Goal: Find specific page/section: Find specific page/section

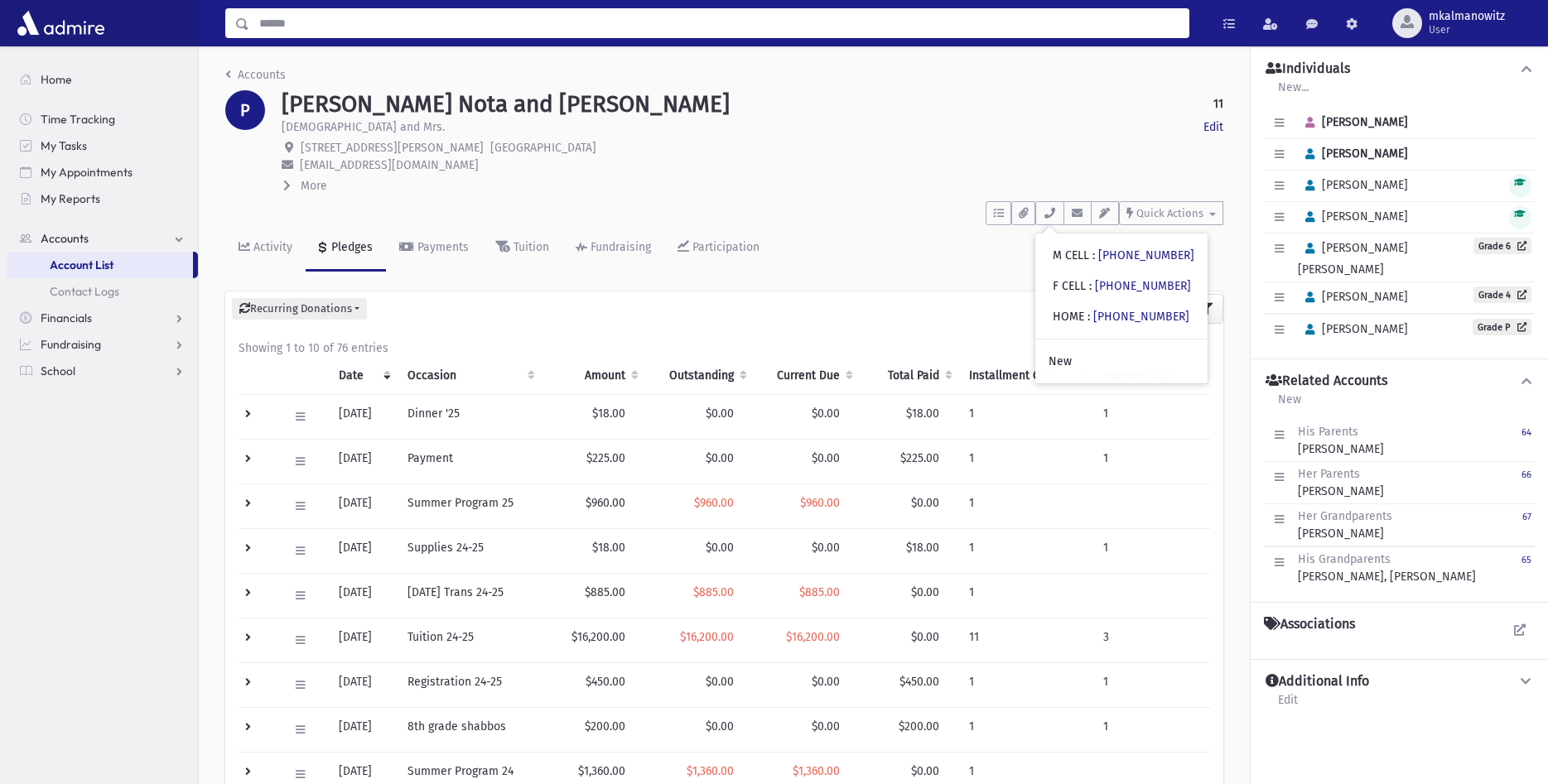
click at [630, 19] on input "Search" at bounding box center [719, 23] width 939 height 30
type input "*****"
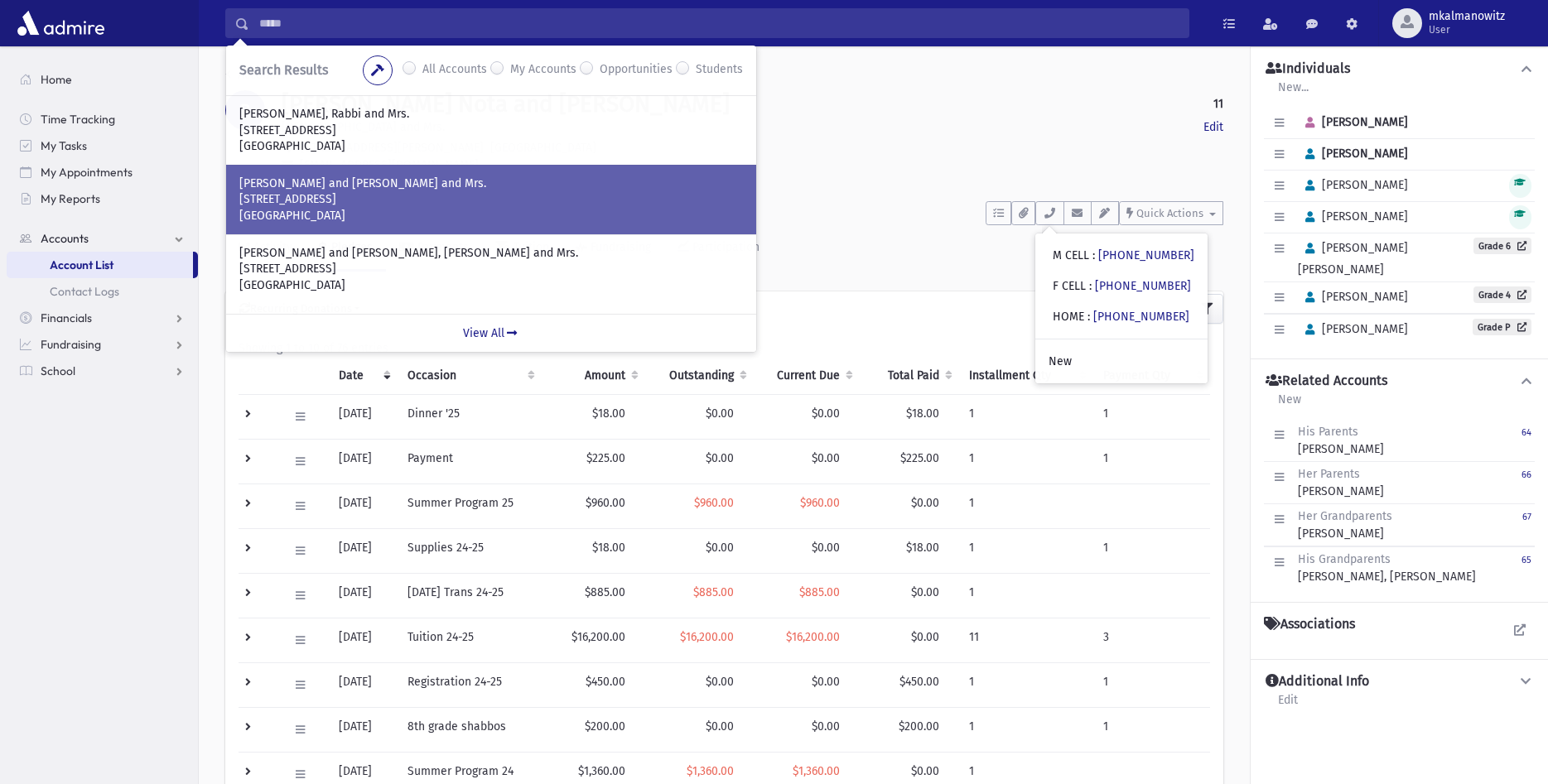
click at [391, 199] on p "[STREET_ADDRESS]" at bounding box center [491, 199] width 504 height 16
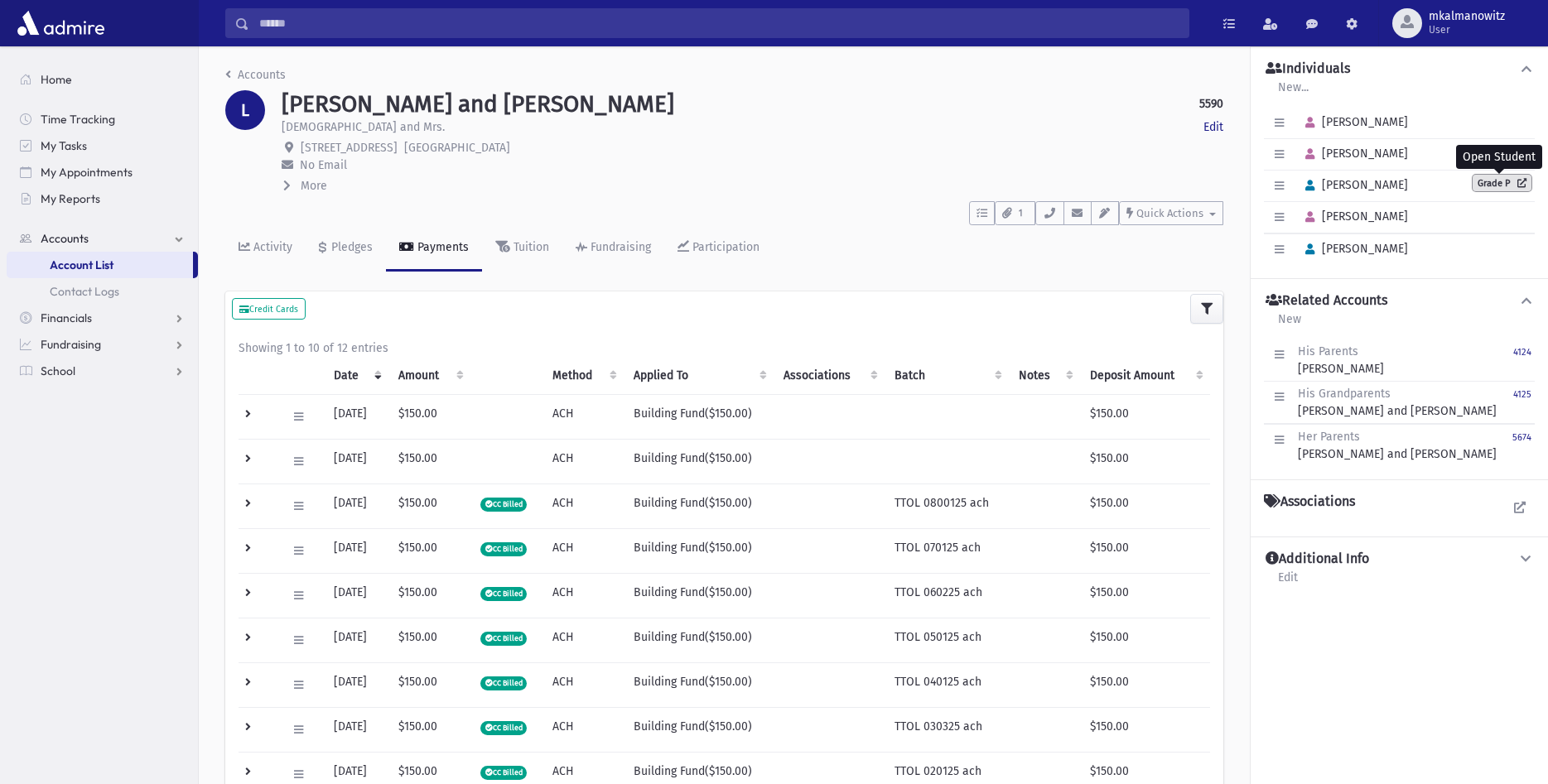
click at [1486, 180] on link "Grade P" at bounding box center [1502, 182] width 59 height 16
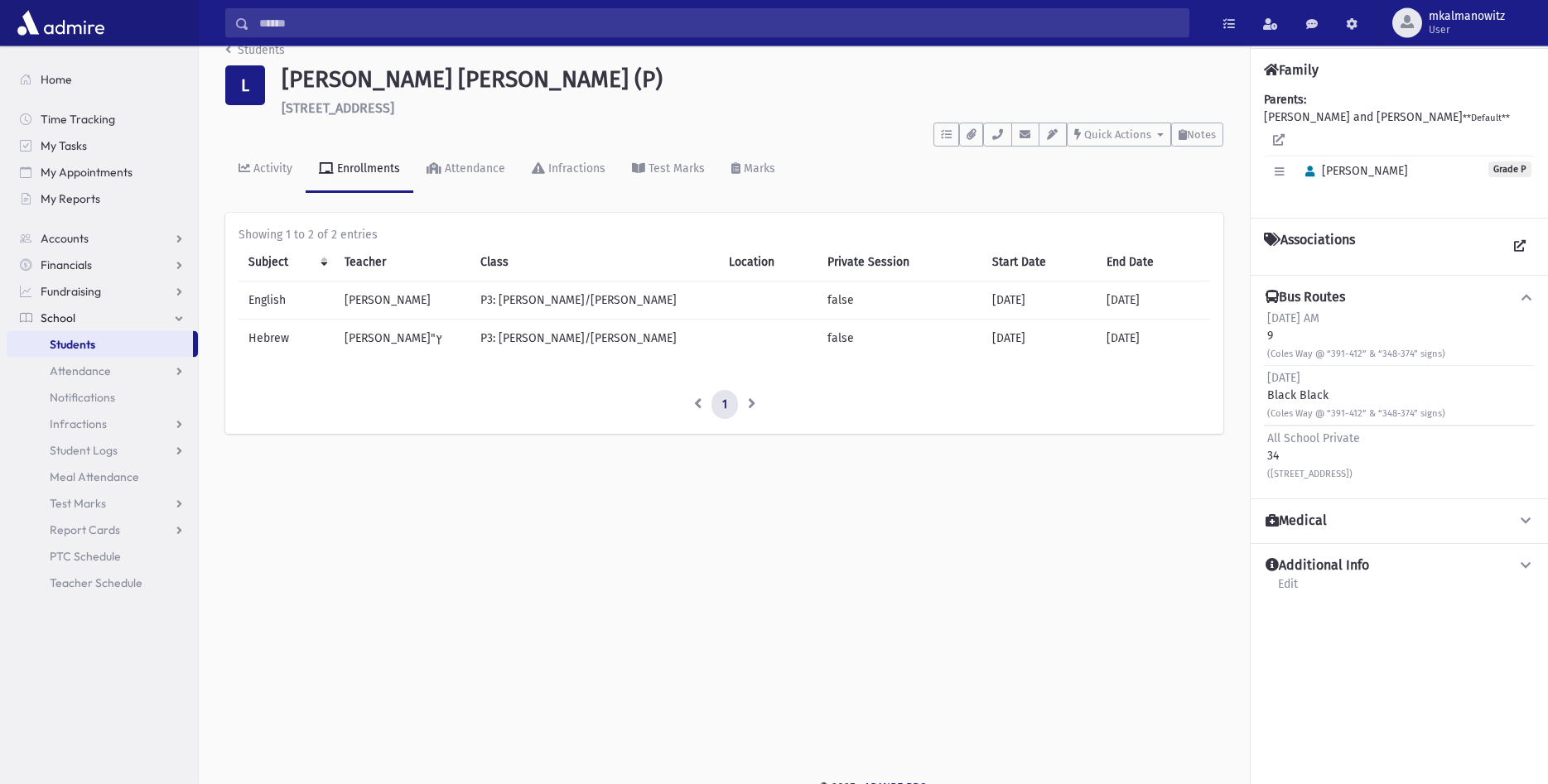
scroll to position [37, 0]
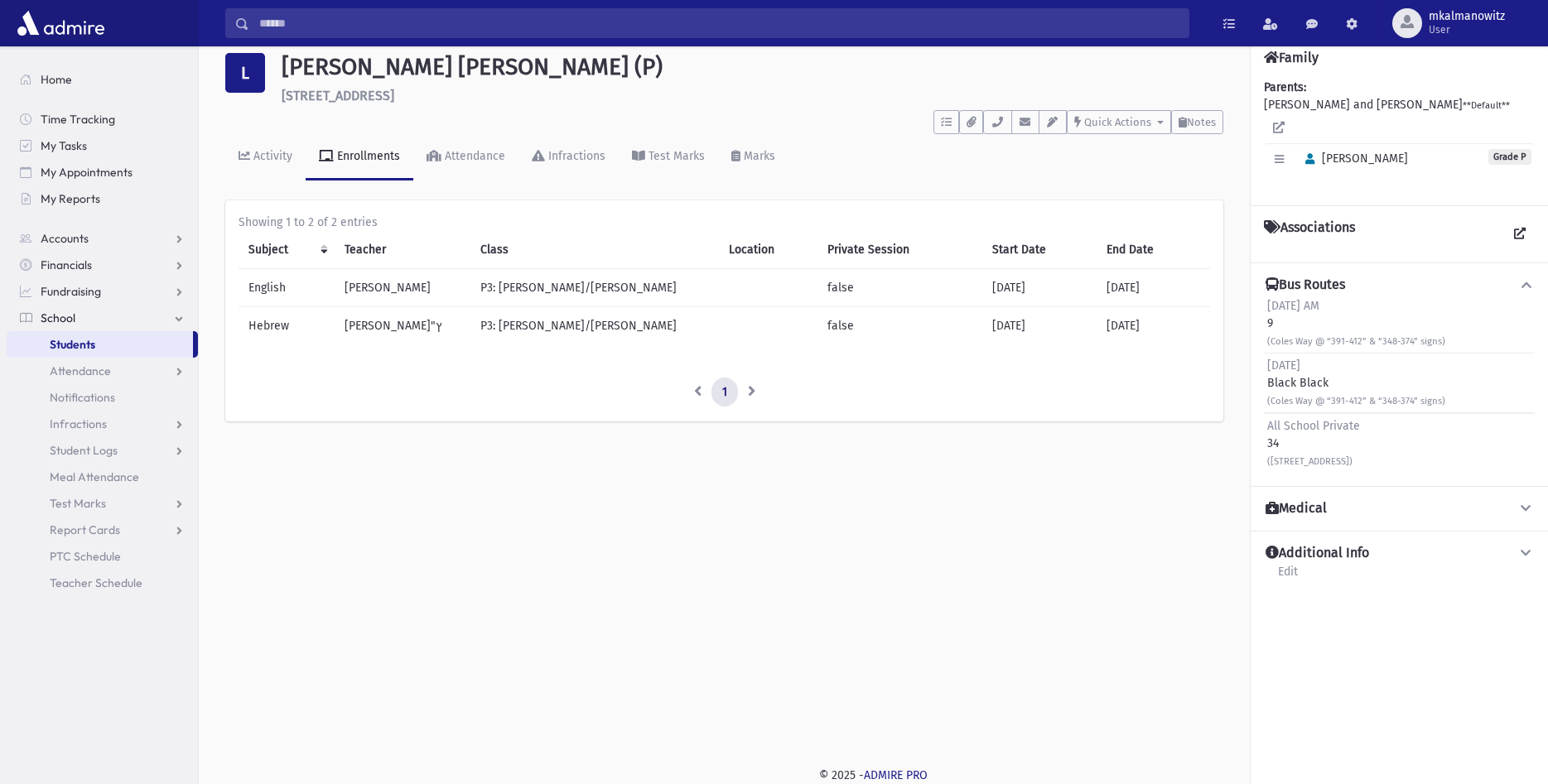
click at [1021, 75] on h1 "Luria, Eliyahu Simcha (P)" at bounding box center [753, 66] width 942 height 28
click at [932, 177] on div "Activity Enrollments Attendance Infractions Test Marks Marks" at bounding box center [725, 164] width 998 height 60
click at [866, 94] on h6 "411 Coles Way Lakewood" at bounding box center [753, 95] width 942 height 15
click at [857, 116] on div "To Do's No open tasks Show List Documents No documents Show List Select an Emai…" at bounding box center [725, 119] width 998 height 31
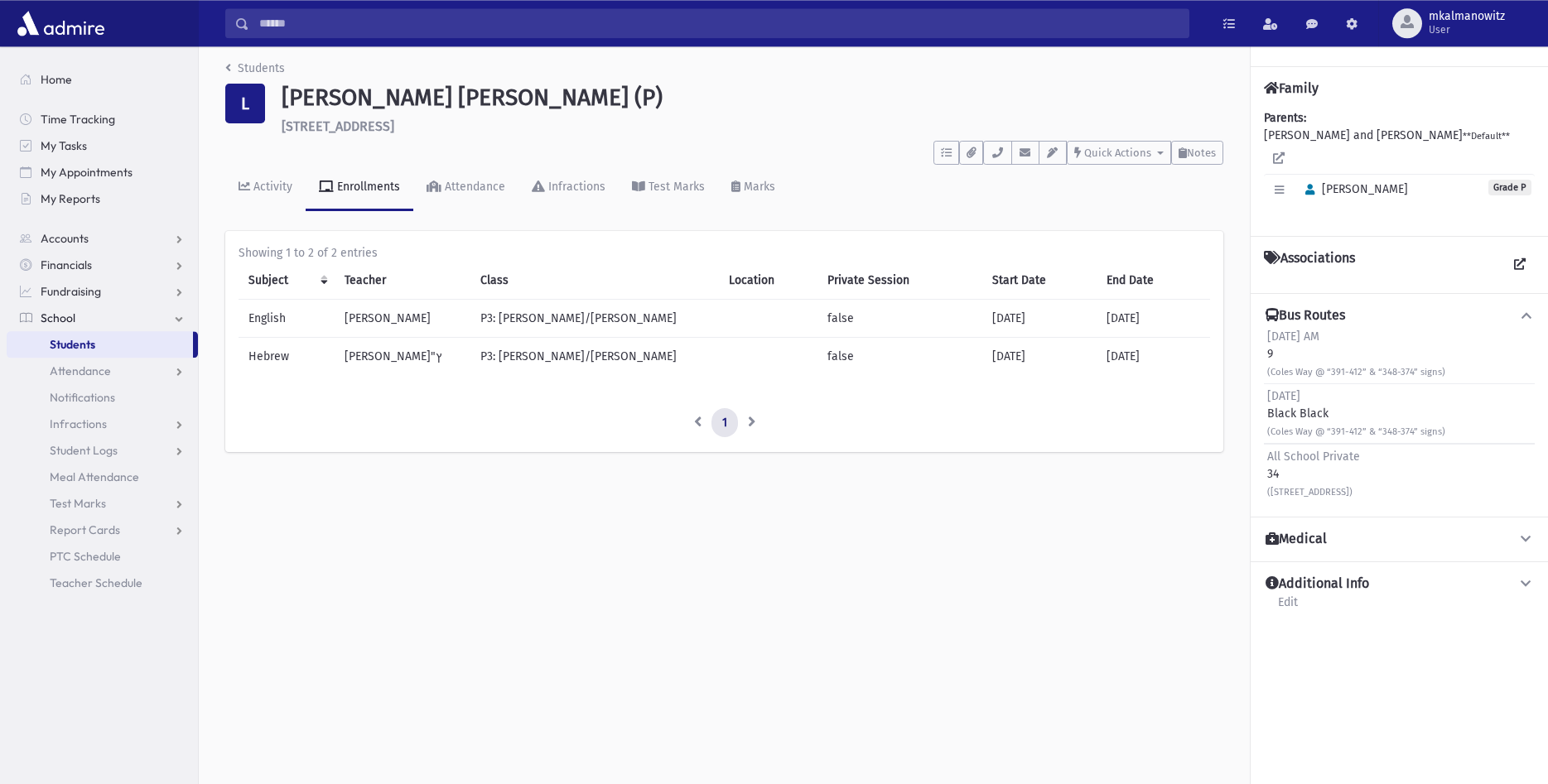
scroll to position [0, 0]
